Goal: Navigation & Orientation: Find specific page/section

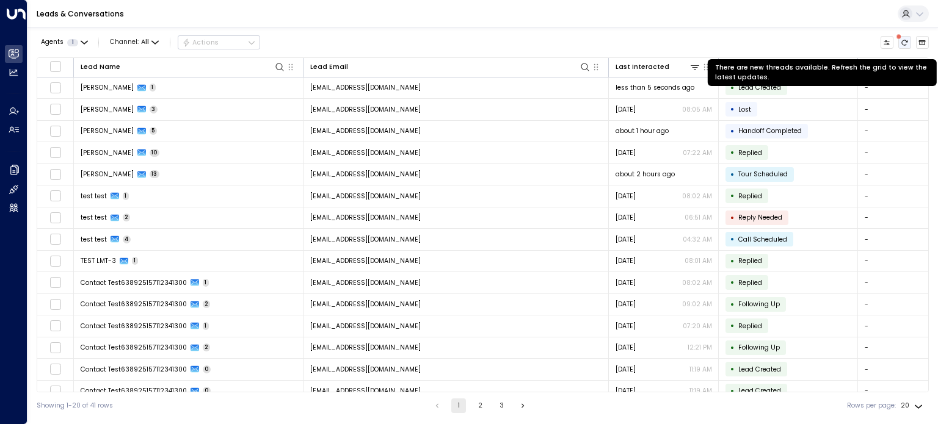
click at [907, 38] on button "There are new threads available. Refresh the grid to view the latest updates." at bounding box center [904, 42] width 13 height 13
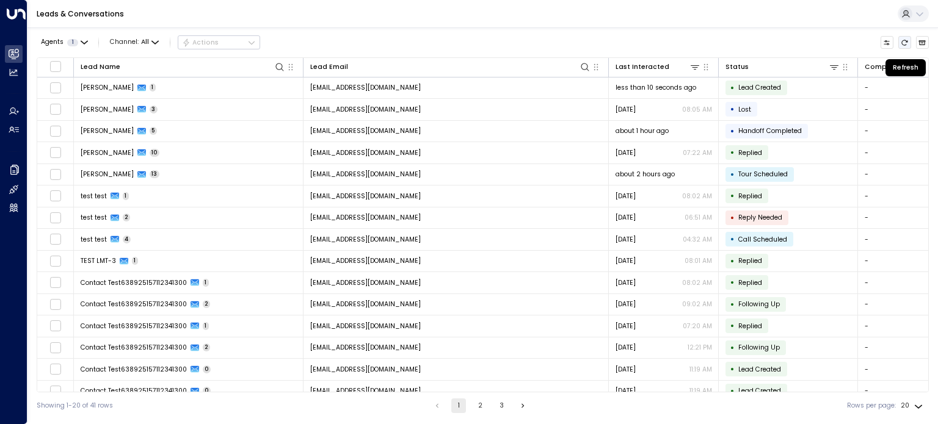
click at [907, 38] on button "Refresh" at bounding box center [904, 42] width 13 height 13
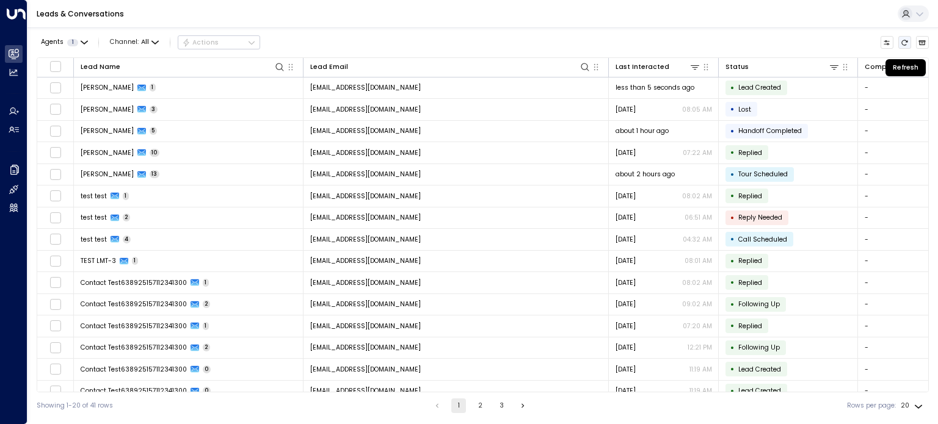
click at [907, 38] on button "Refresh" at bounding box center [904, 42] width 13 height 13
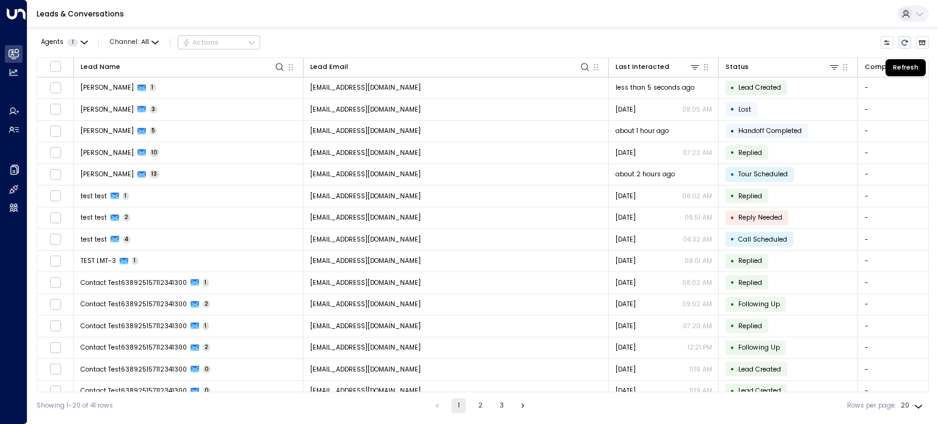
click at [907, 38] on button "Refresh" at bounding box center [904, 42] width 13 height 13
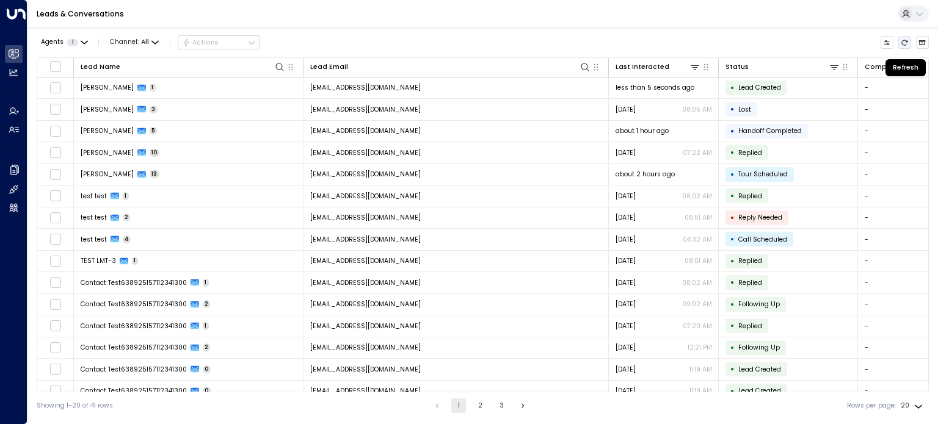
click at [907, 38] on button "Refresh" at bounding box center [904, 42] width 13 height 13
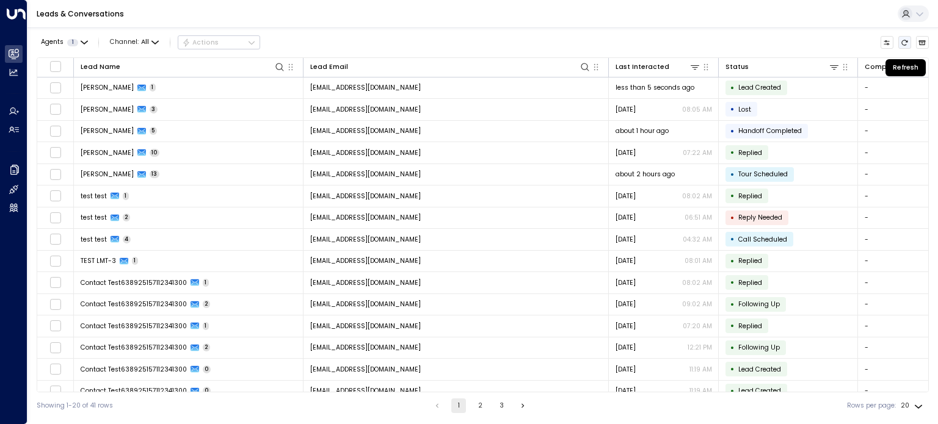
click at [907, 38] on button "Refresh" at bounding box center [904, 42] width 13 height 13
click at [904, 40] on icon "Refresh" at bounding box center [903, 42] width 7 height 7
drag, startPoint x: 904, startPoint y: 40, endPoint x: 913, endPoint y: 41, distance: 9.2
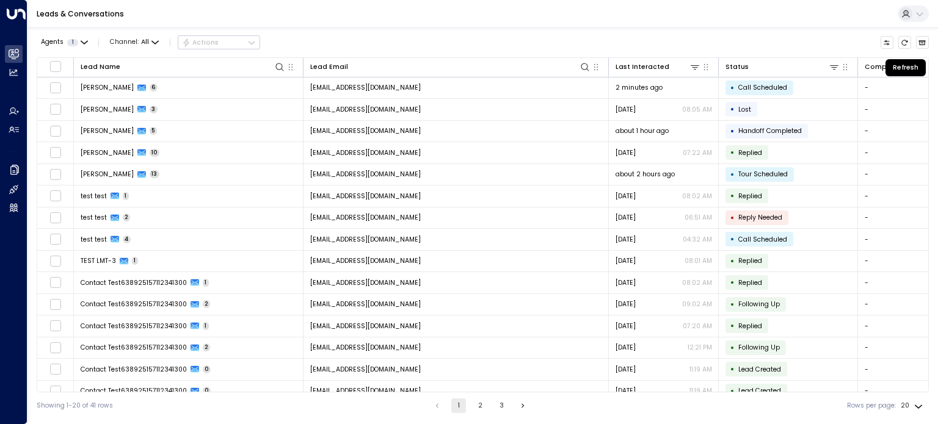
click at [913, 41] on div at bounding box center [904, 42] width 49 height 13
click at [907, 41] on icon "Refresh" at bounding box center [905, 42] width 6 height 5
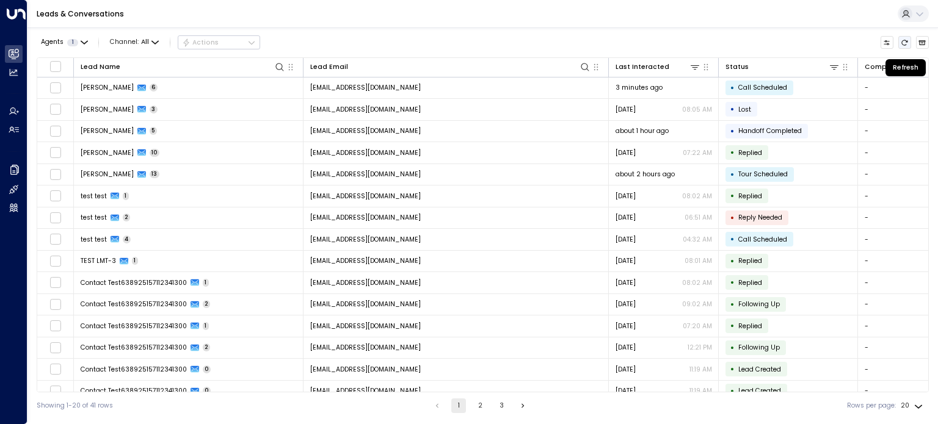
click at [907, 41] on icon "Refresh" at bounding box center [905, 42] width 6 height 5
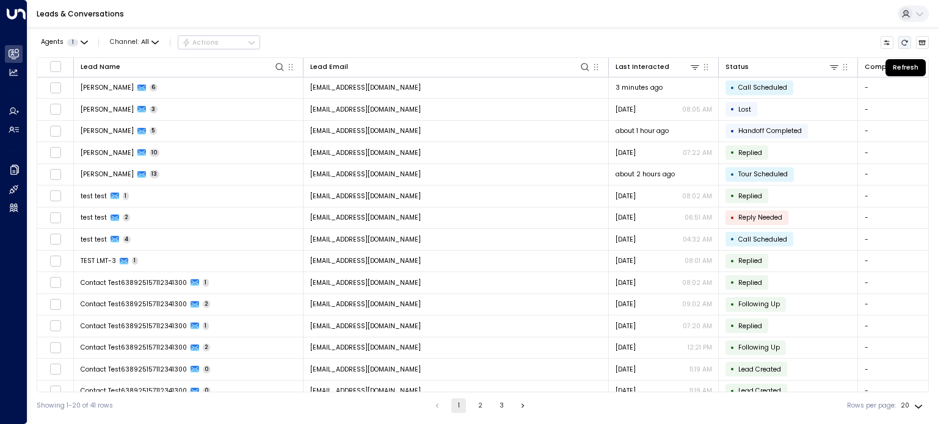
click at [907, 41] on icon "Refresh" at bounding box center [905, 42] width 6 height 5
